Goal: Answer question/provide support

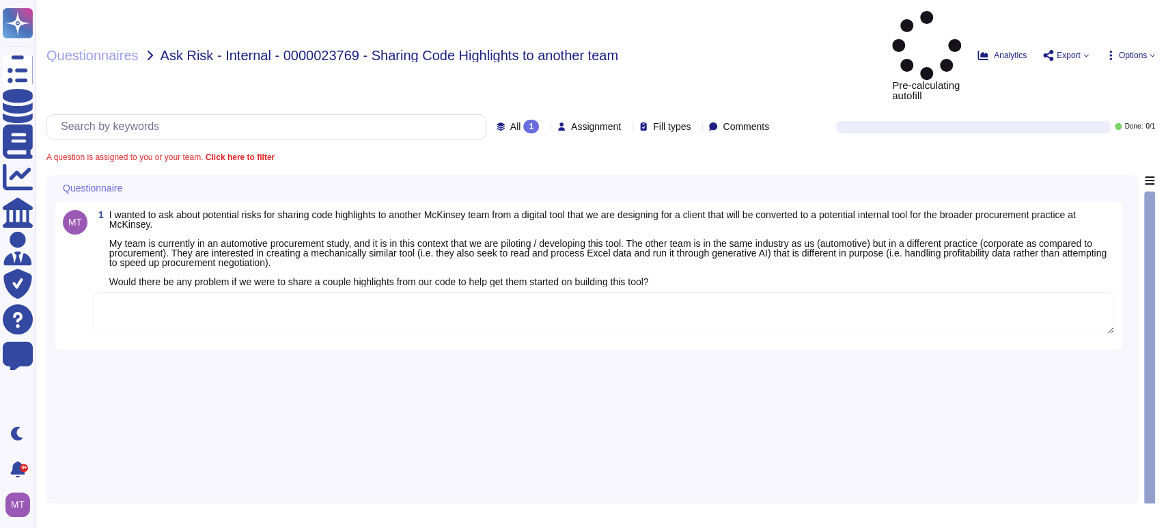
click at [240, 292] on textarea at bounding box center [604, 313] width 1022 height 42
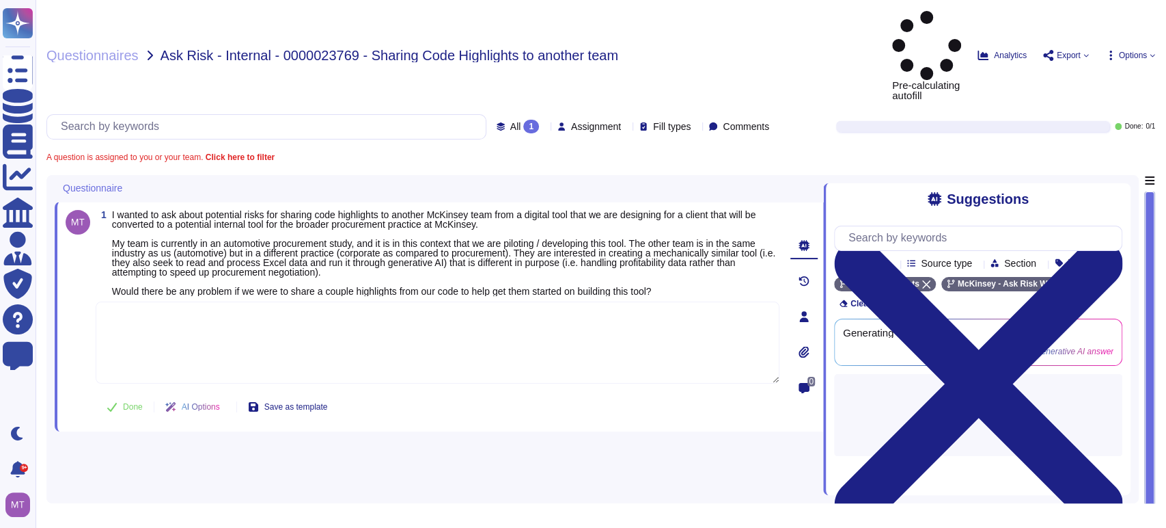
paste textarea "Thank you for your patience while we worked on your request. For your reference…"
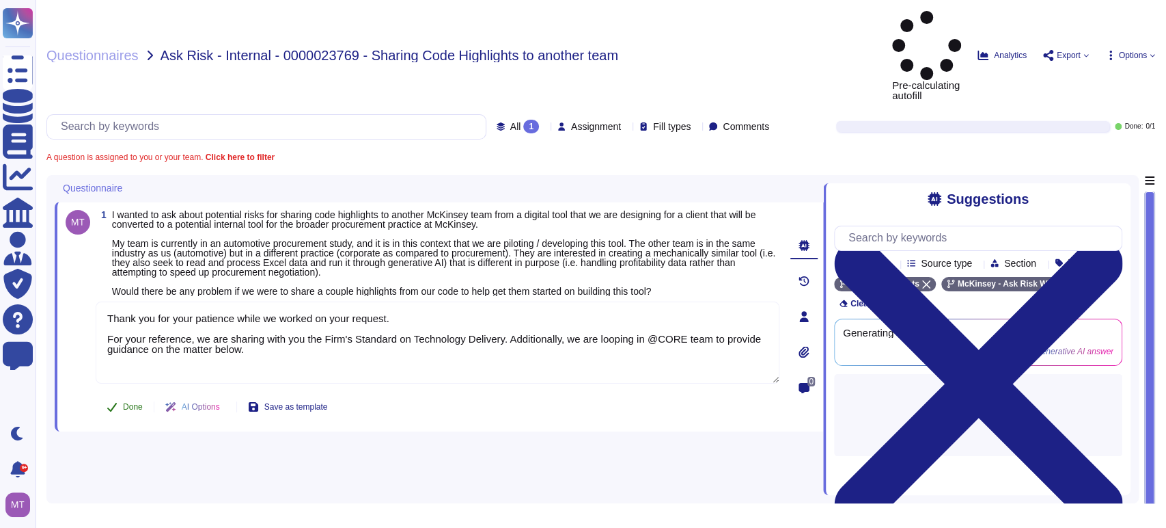
type textarea "Thank you for your patience while we worked on your request. For your reference…"
click at [111, 401] on icon at bounding box center [112, 406] width 11 height 11
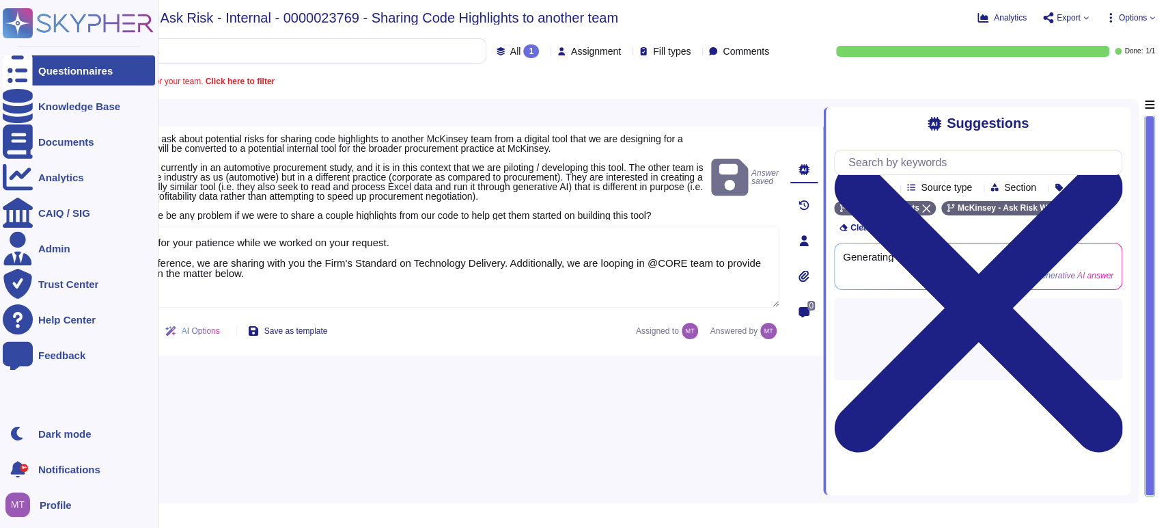
click at [20, 64] on div at bounding box center [18, 70] width 30 height 30
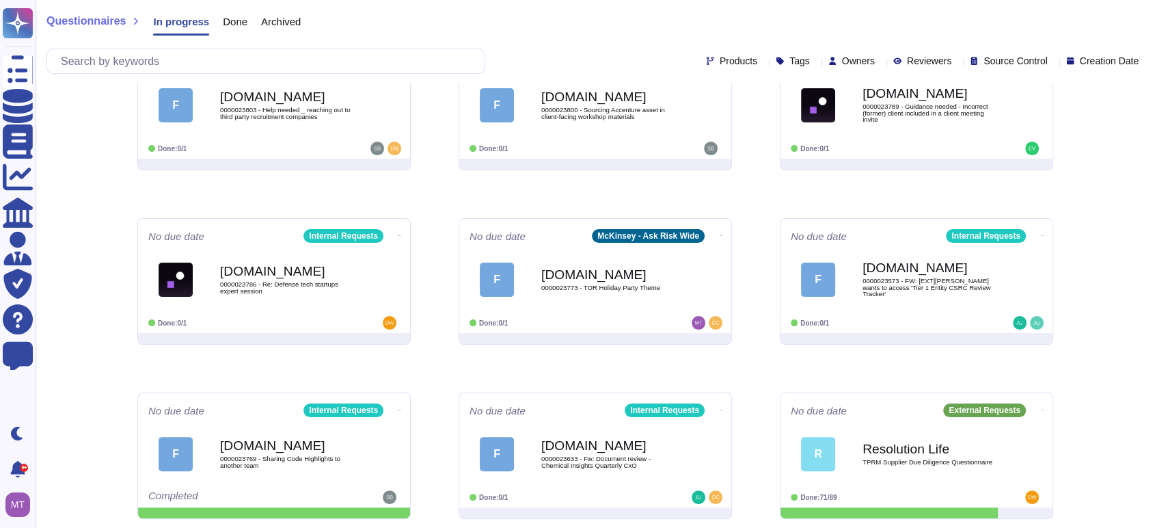
scroll to position [224, 0]
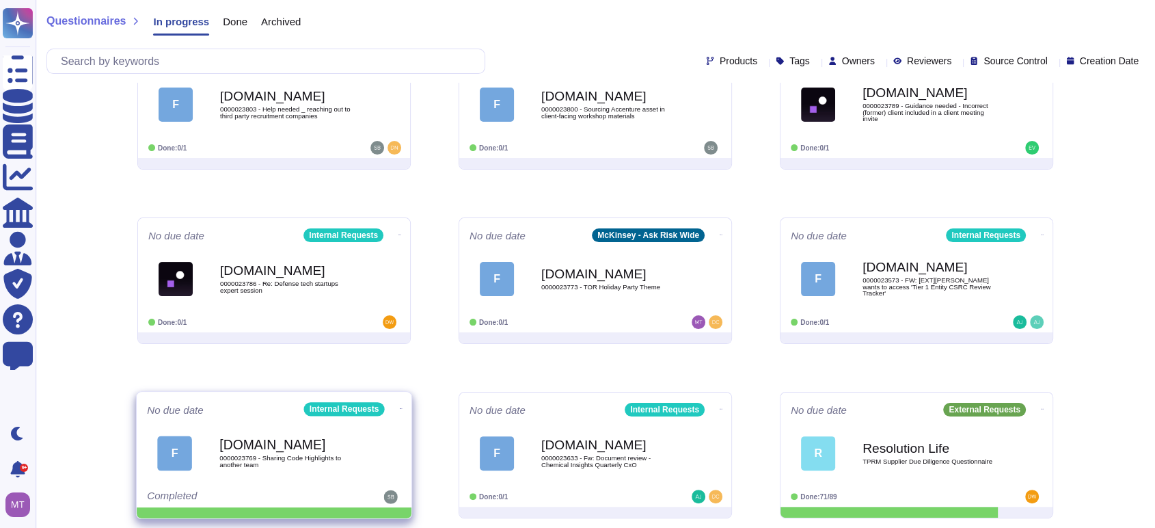
click at [400, 407] on icon at bounding box center [401, 408] width 3 height 3
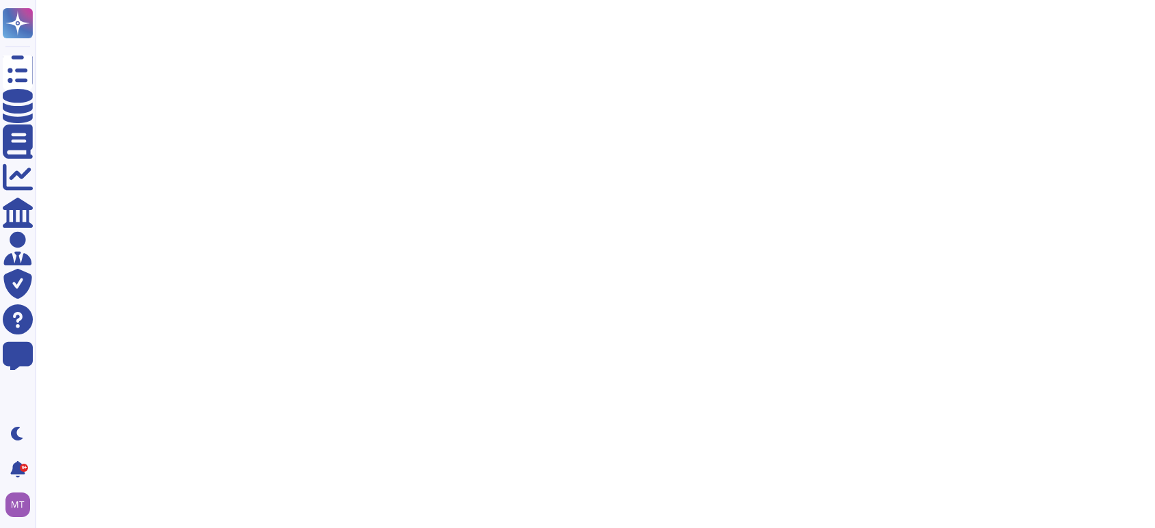
scroll to position [0, 0]
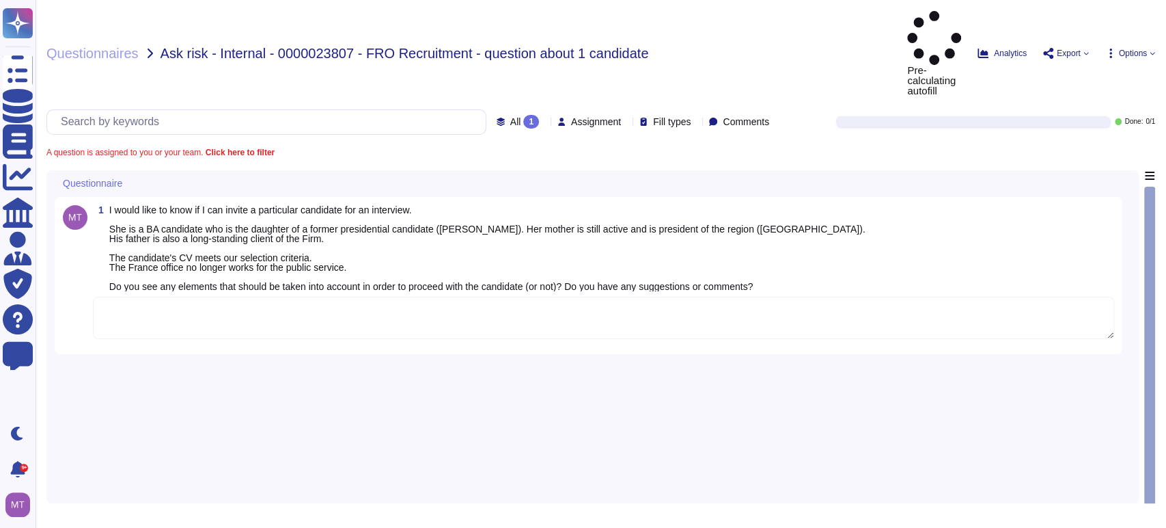
click at [242, 297] on textarea at bounding box center [604, 318] width 1022 height 42
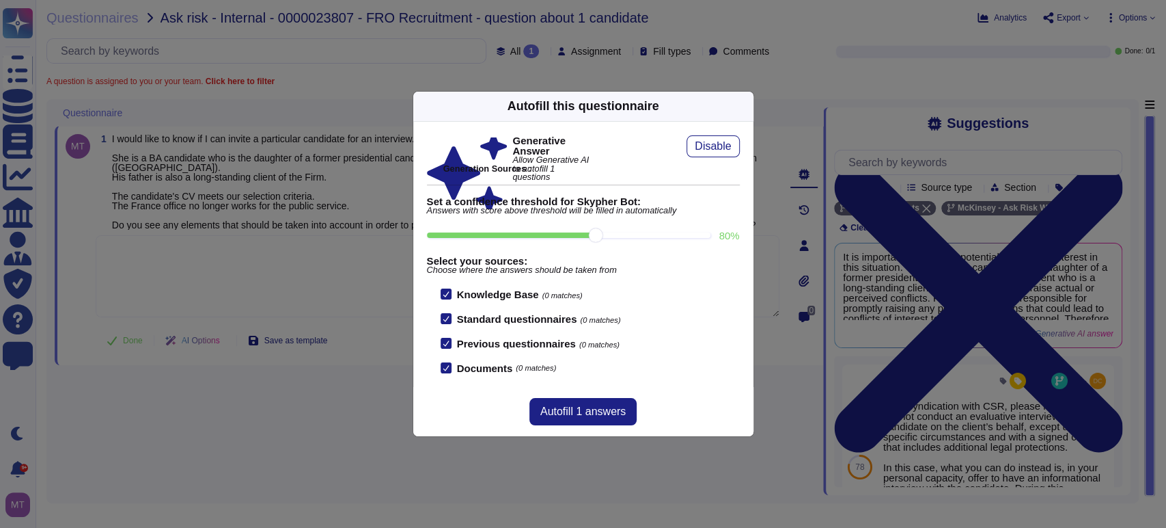
drag, startPoint x: 222, startPoint y: 290, endPoint x: 223, endPoint y: 282, distance: 7.5
click at [223, 289] on div "Autofill this questionnaire Generative Answer Allow Generative AI to autofill 1…" at bounding box center [583, 264] width 1166 height 528
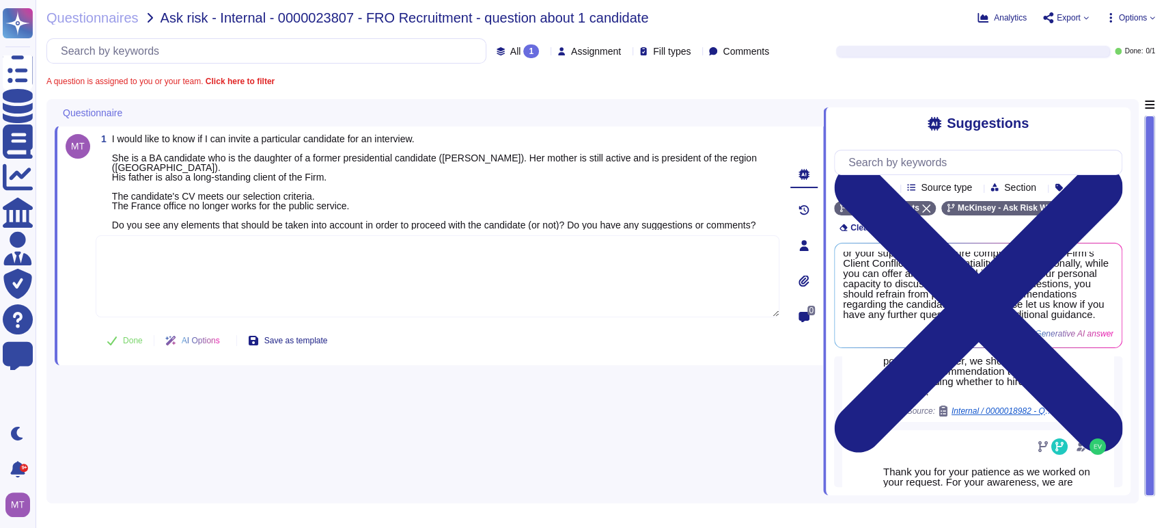
scroll to position [172, 0]
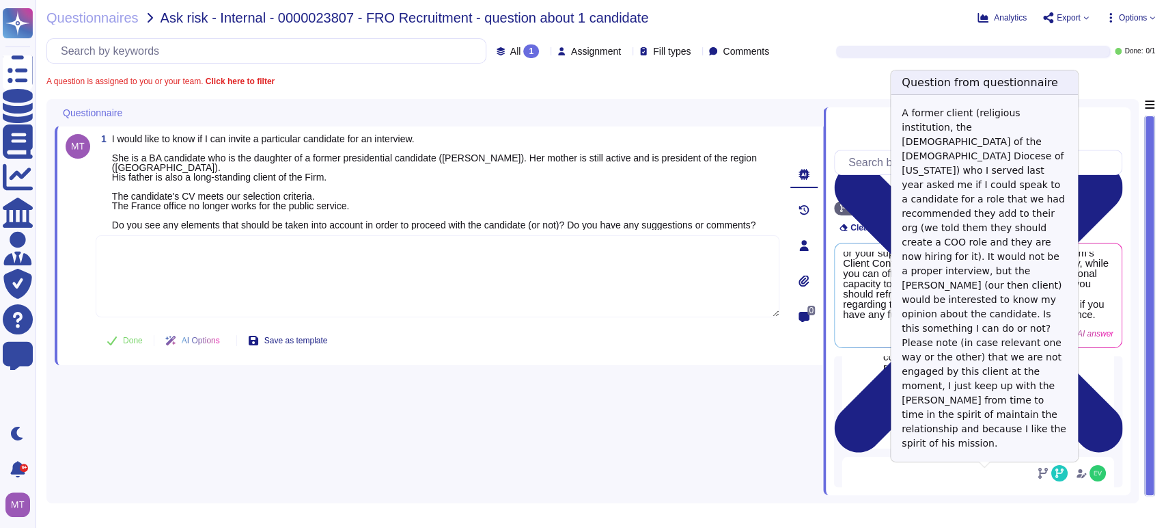
click at [955, 441] on span "Internal / 0000018982 - Question about speaking to a candidate" at bounding box center [1003, 437] width 102 height 8
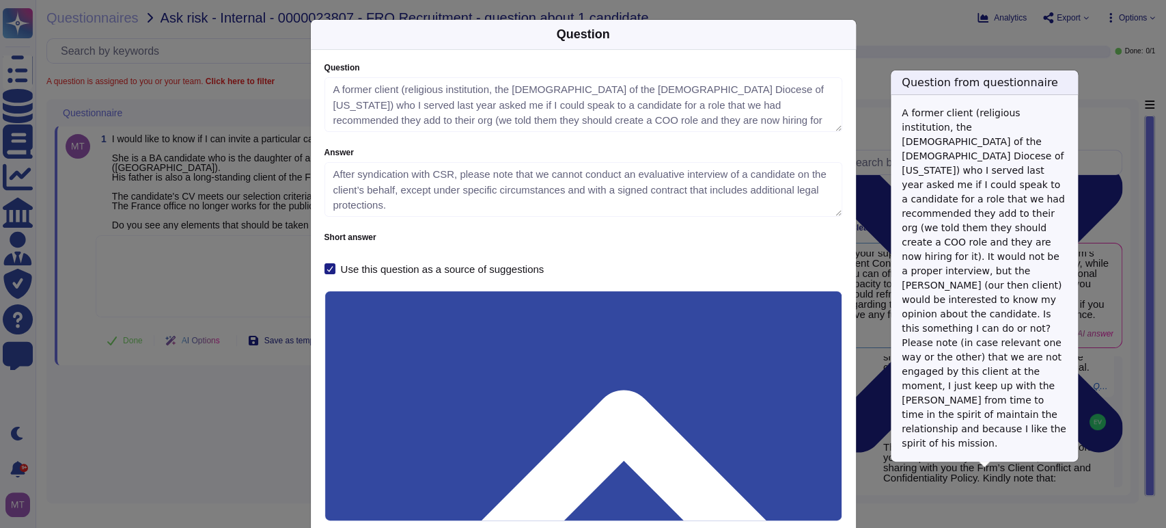
type textarea "A former client (religious institution, the Bishop of the Episcopal Diocese of …"
type textarea "After syndication with CSR, please note that we cannot conduct an evaluative in…"
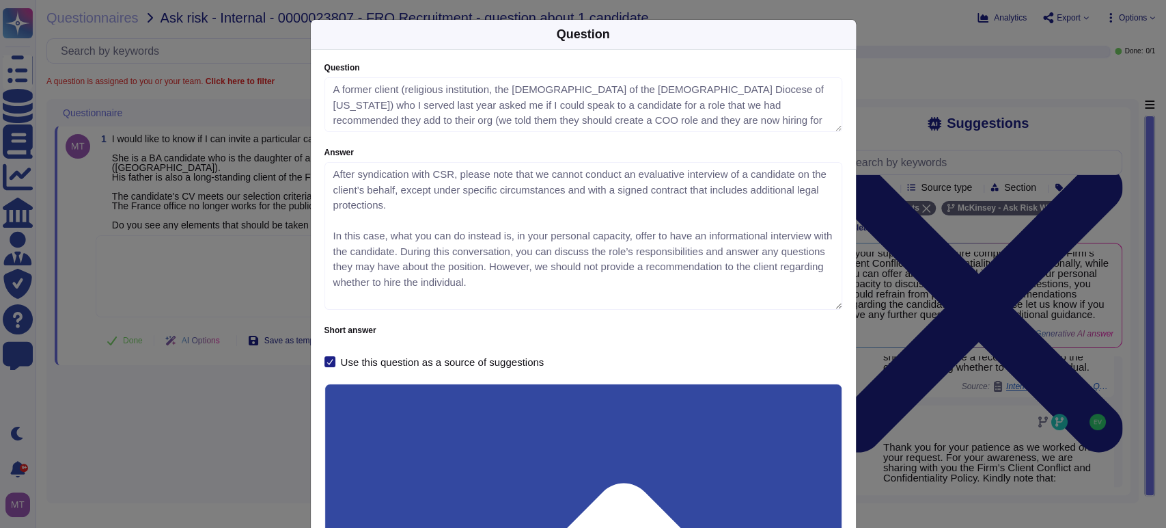
drag, startPoint x: 831, startPoint y: 207, endPoint x: 833, endPoint y: 301, distance: 93.6
click at [833, 301] on textarea "After syndication with CSR, please note that we cannot conduct an evaluative in…" at bounding box center [584, 236] width 518 height 148
click at [230, 439] on div "Question Question A former client (religious institution, the Bishop of the Epi…" at bounding box center [583, 264] width 1166 height 528
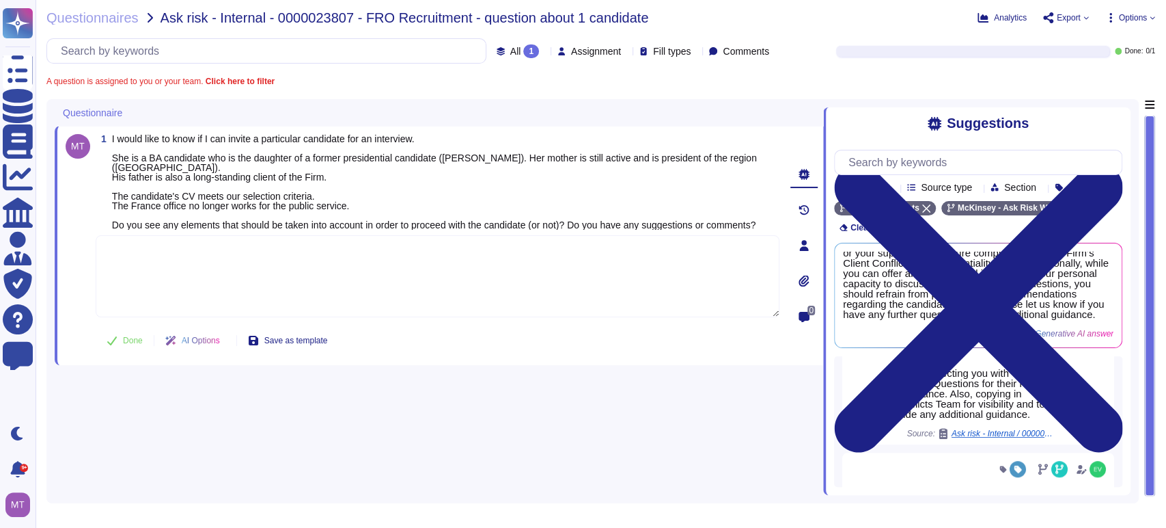
scroll to position [717, 0]
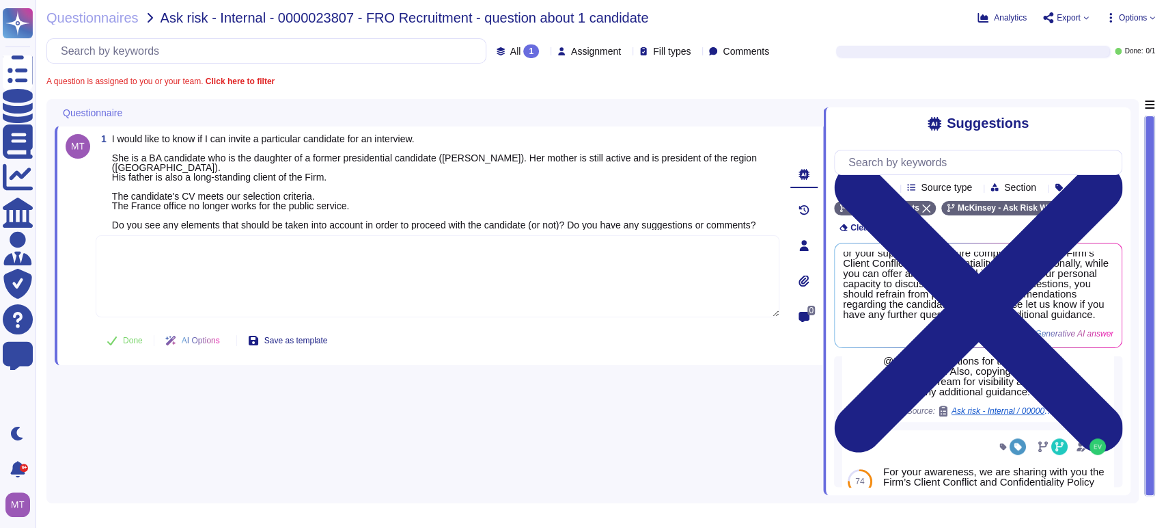
click at [1010, 415] on span "Ask risk - Internal / 0000017229 - Policy regarding client referrals" at bounding box center [1003, 411] width 102 height 8
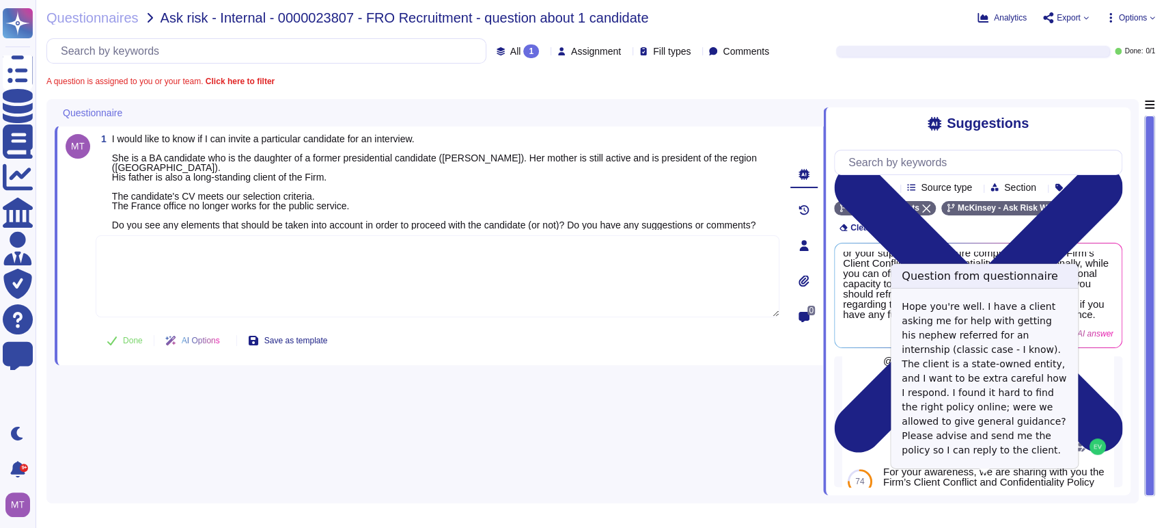
click at [1001, 415] on span "Ask risk - Internal / 0000017229 - Policy regarding client referrals" at bounding box center [1003, 411] width 102 height 8
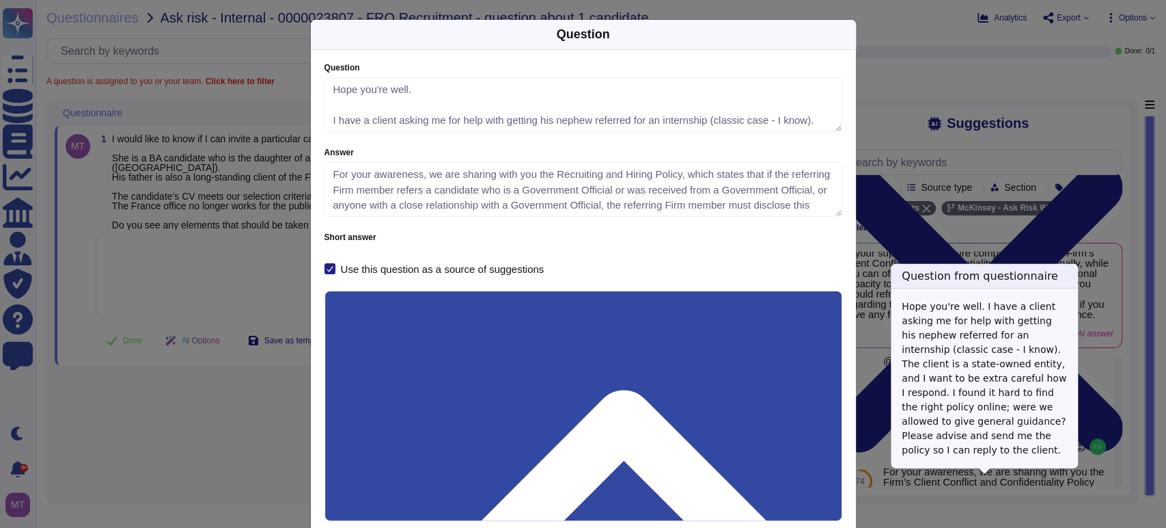
type textarea "Hope you're well. I have a client asking me for help with getting his nephew re…"
type textarea "For your awareness, we are sharing with you the Recruiting and Hiring Policy, w…"
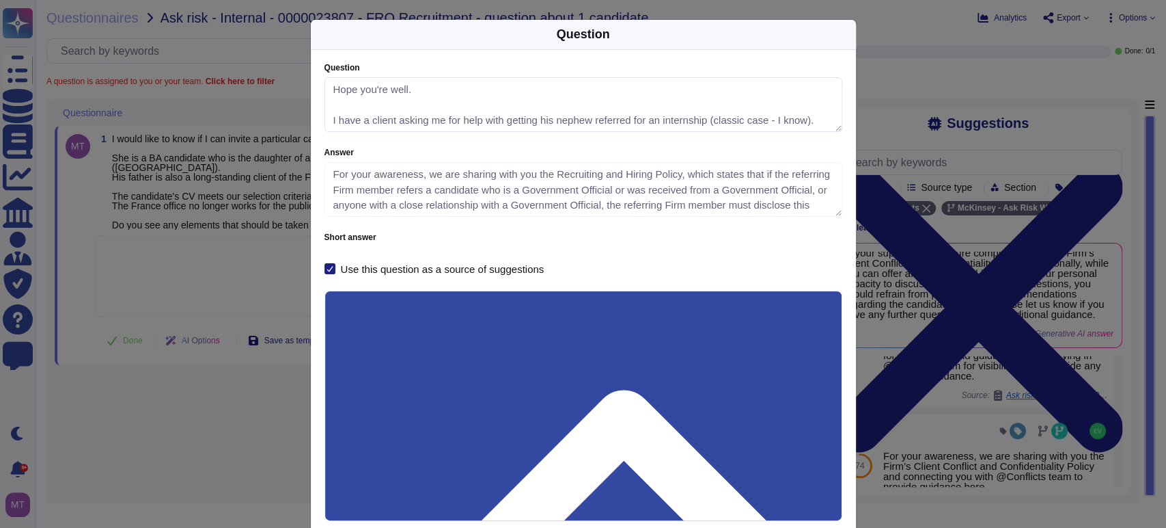
scroll to position [62, 0]
drag, startPoint x: 823, startPoint y: 126, endPoint x: 827, endPoint y: 155, distance: 29.8
click at [827, 155] on div "Question Hope you're well. I have a client asking me for help with getting his …" at bounding box center [584, 169] width 518 height 210
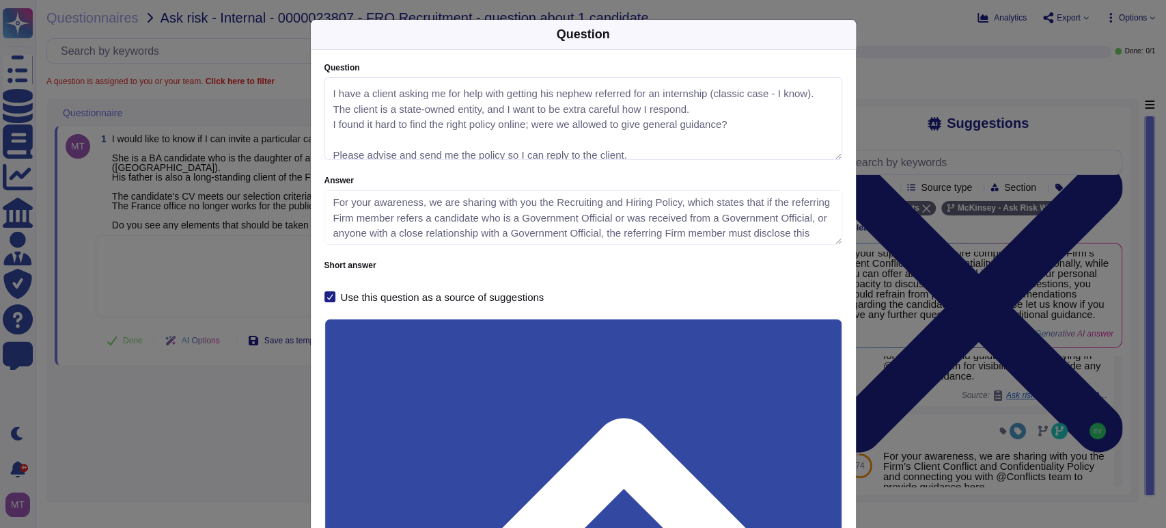
scroll to position [0, 0]
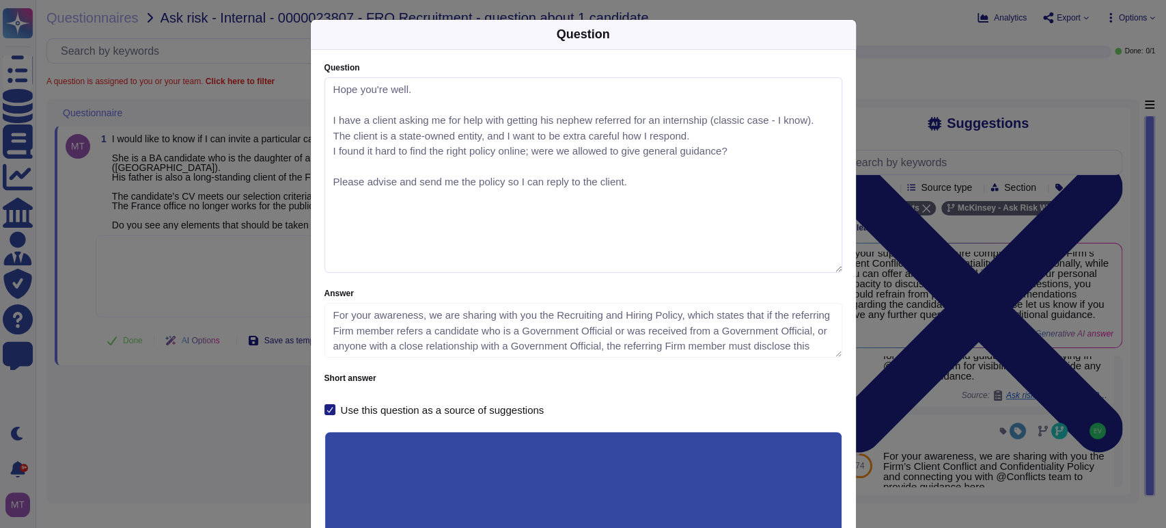
drag, startPoint x: 831, startPoint y: 128, endPoint x: 782, endPoint y: 235, distance: 117.1
click at [814, 267] on textarea "Hope you're well. I have a client asking me for help with getting his nephew re…" at bounding box center [584, 174] width 518 height 195
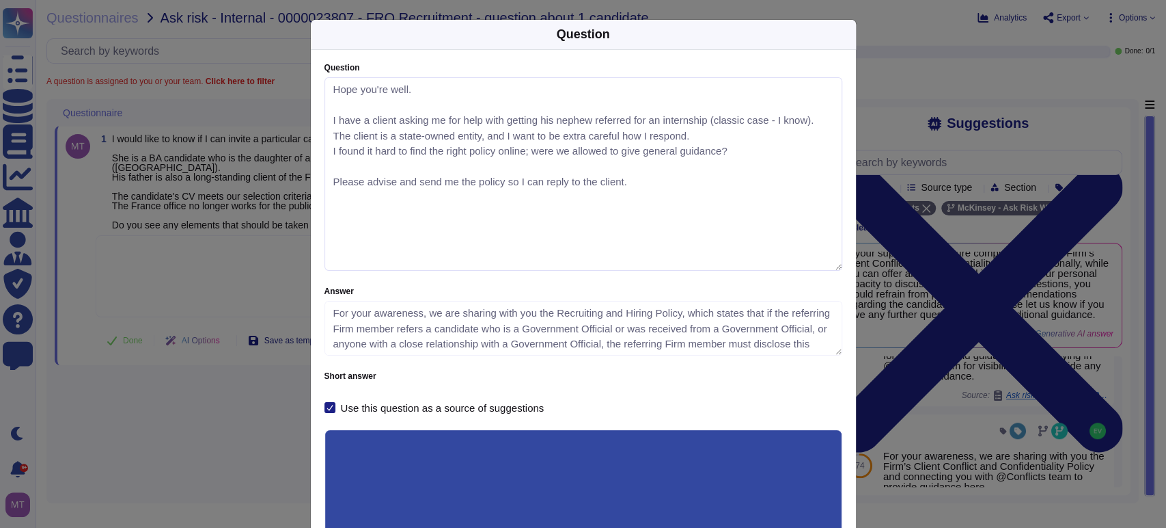
click at [670, 195] on textarea "Hope you're well. I have a client asking me for help with getting his nephew re…" at bounding box center [584, 173] width 518 height 193
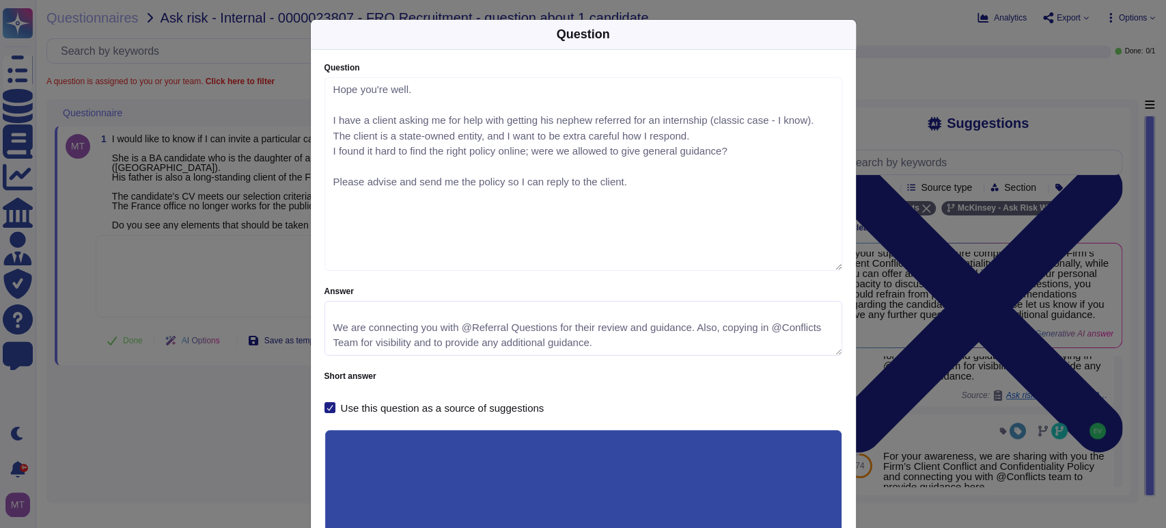
scroll to position [77, 0]
drag, startPoint x: 326, startPoint y: 314, endPoint x: 804, endPoint y: 361, distance: 480.0
click at [804, 361] on div "Question Hope you're well. I have a client asking me for help with getting his …" at bounding box center [584, 238] width 518 height 349
click at [271, 409] on div "Question Question Hope you're well. I have a client asking me for help with get…" at bounding box center [583, 264] width 1166 height 528
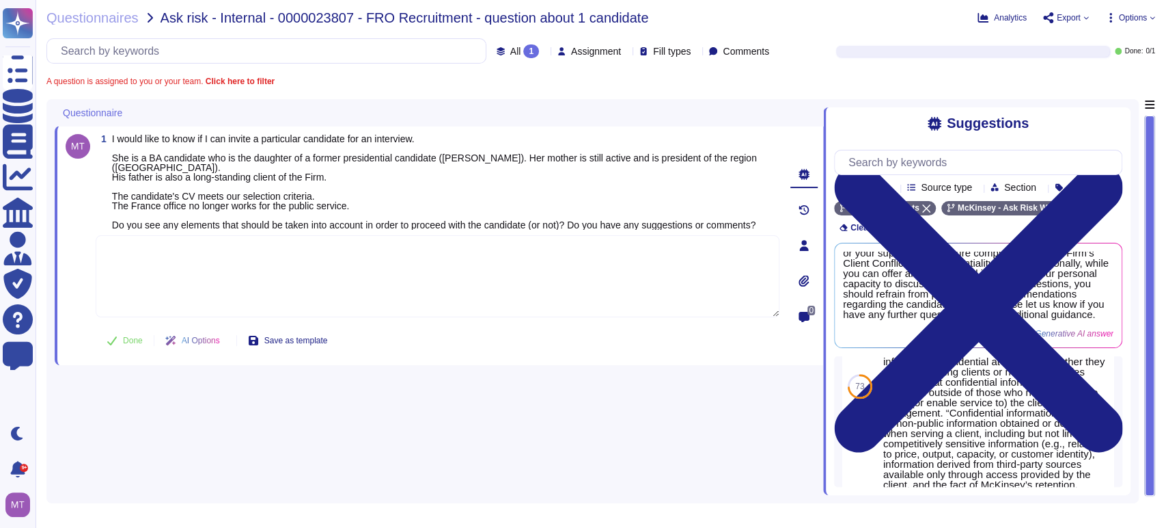
scroll to position [981, 0]
